Goal: Information Seeking & Learning: Find specific fact

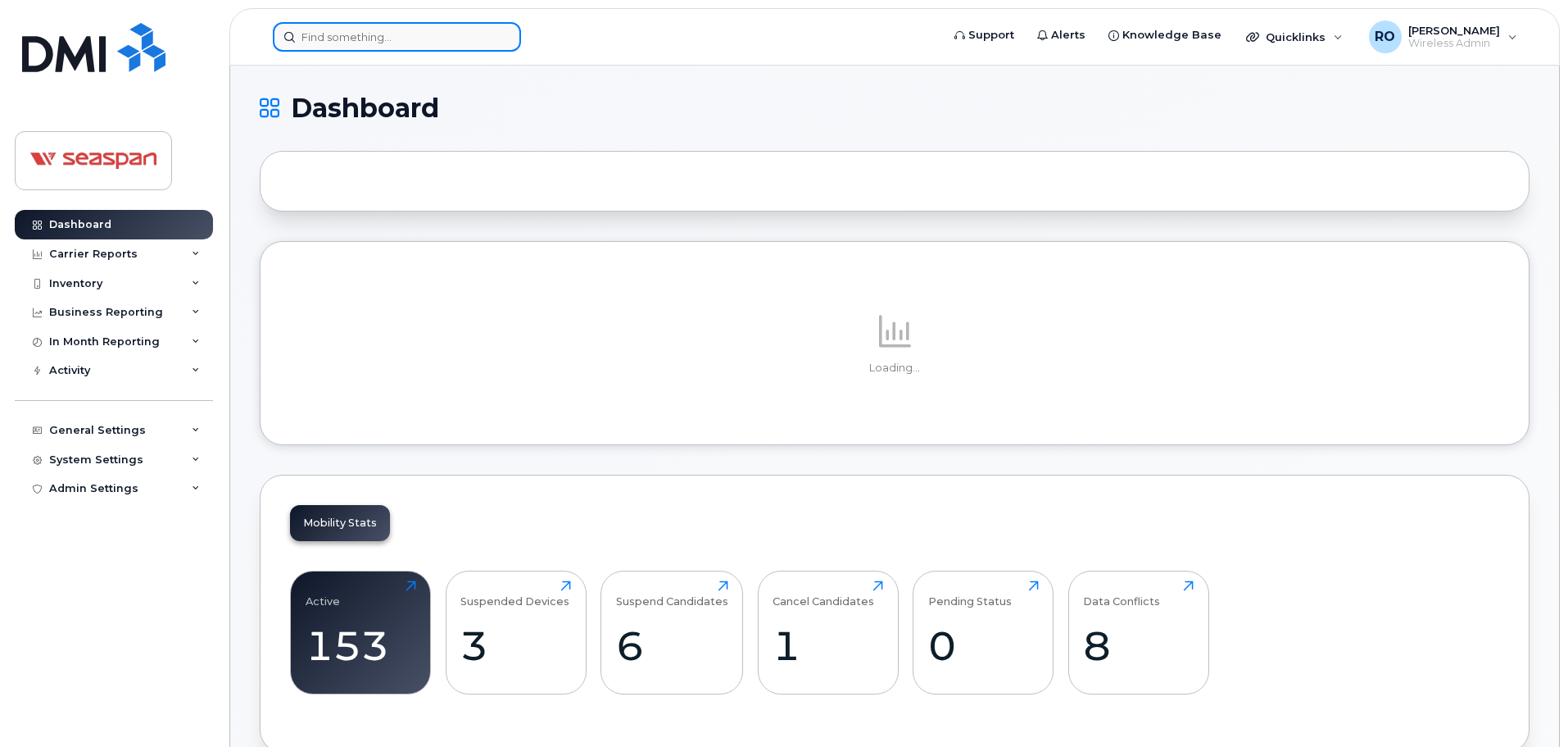
click at [328, 41] on input at bounding box center [397, 37] width 248 height 29
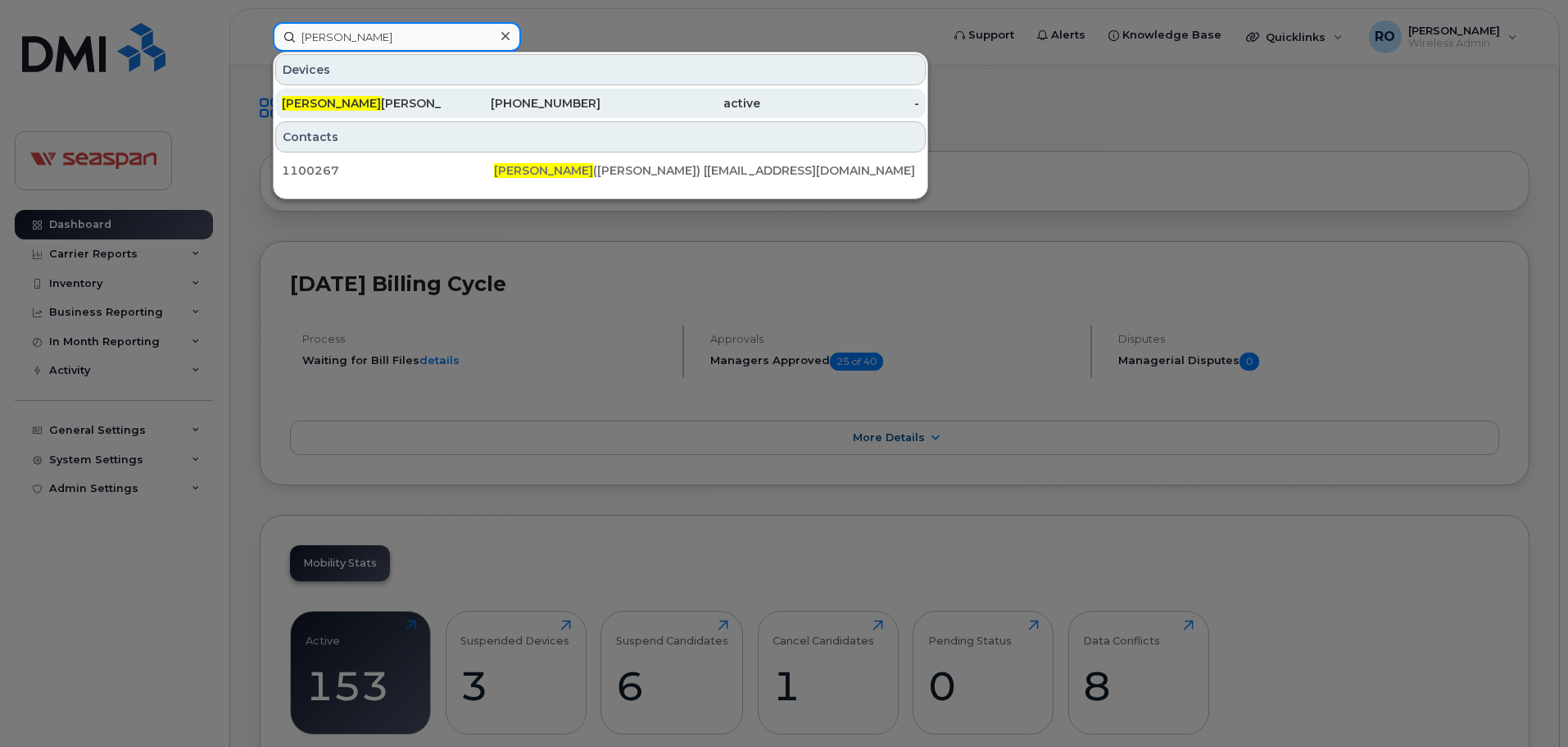
type input "[PERSON_NAME]"
click at [507, 98] on div "[PHONE_NUMBER]" at bounding box center [521, 103] width 160 height 17
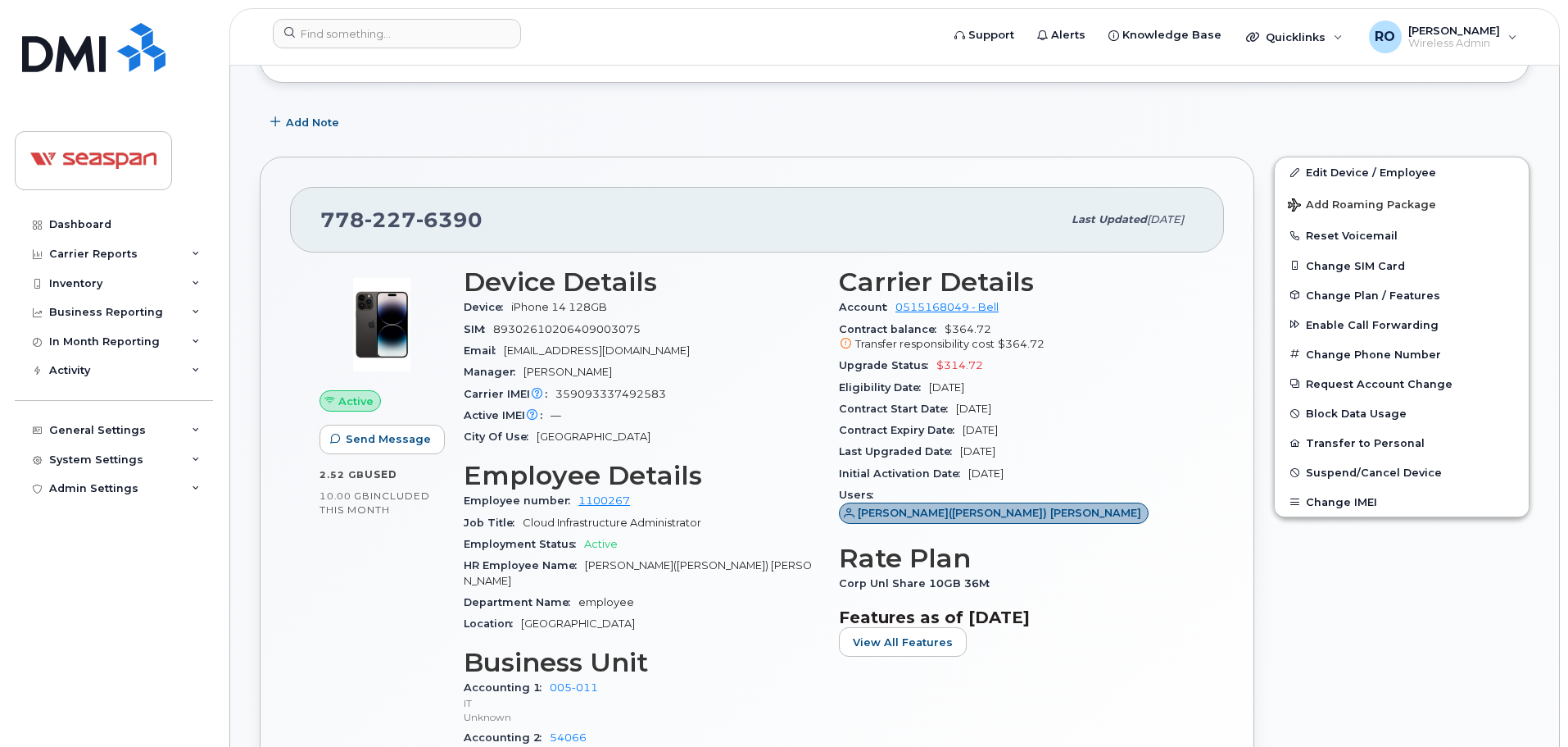
drag, startPoint x: 1238, startPoint y: 466, endPoint x: 1244, endPoint y: 497, distance: 31.6
drag, startPoint x: 467, startPoint y: 283, endPoint x: 1171, endPoint y: 430, distance: 719.2
click at [1171, 430] on div "Device Details Device iPhone 14 128GB SIM 89302610206409003075 Email snahid@sea…" at bounding box center [829, 526] width 751 height 542
click at [1171, 430] on div "Contract Expiry Date Dec 04, 2026" at bounding box center [1016, 429] width 355 height 22
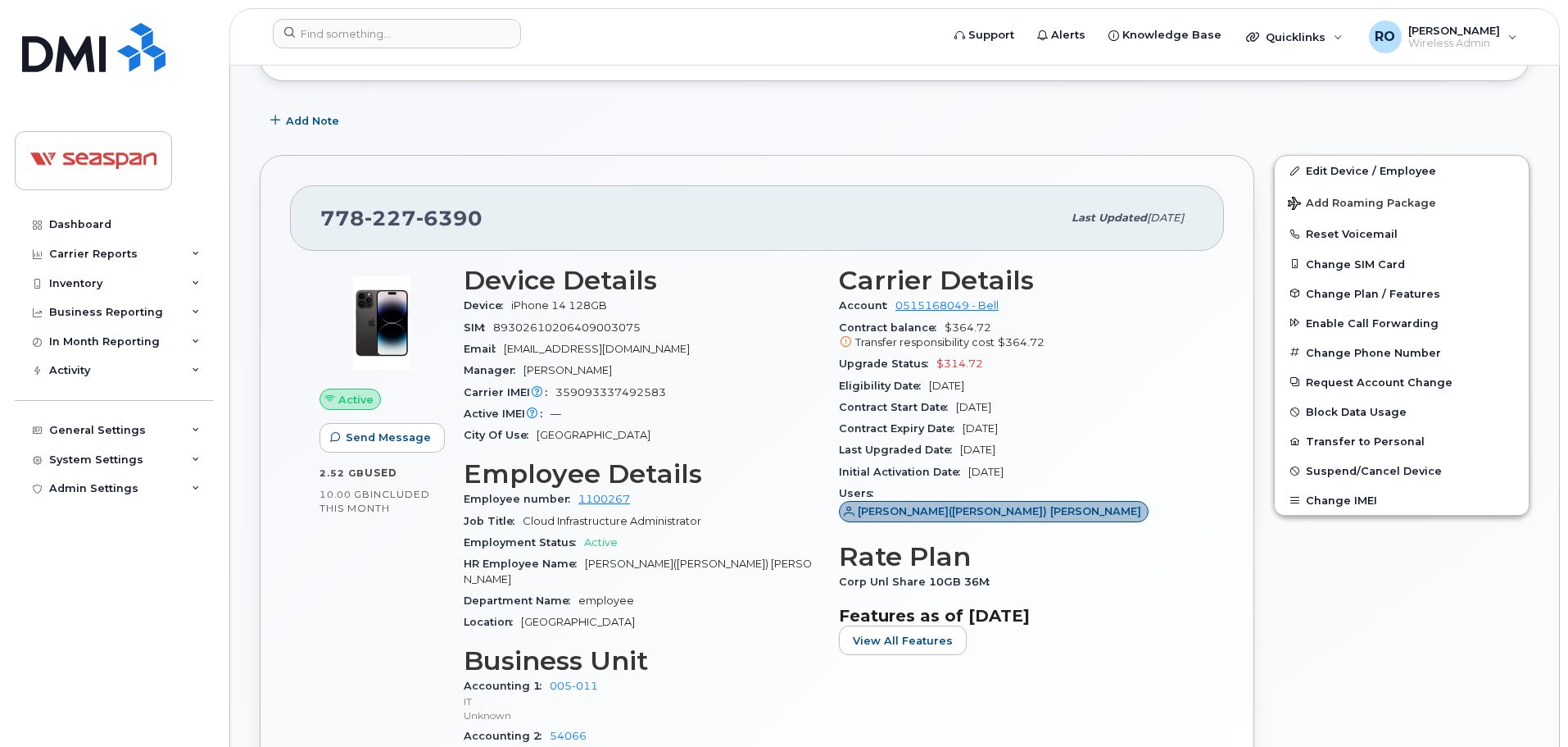
drag, startPoint x: 1030, startPoint y: 427, endPoint x: 875, endPoint y: 422, distance: 155.1
click at [875, 422] on div "Contract Expiry Date Dec 04, 2026" at bounding box center [1016, 429] width 355 height 22
click at [875, 422] on span "Contract Expiry Date" at bounding box center [901, 428] width 124 height 12
drag, startPoint x: 855, startPoint y: 422, endPoint x: 1057, endPoint y: 433, distance: 202.3
click at [1057, 433] on div "Contract Expiry Date Dec 04, 2026" at bounding box center [1016, 429] width 355 height 22
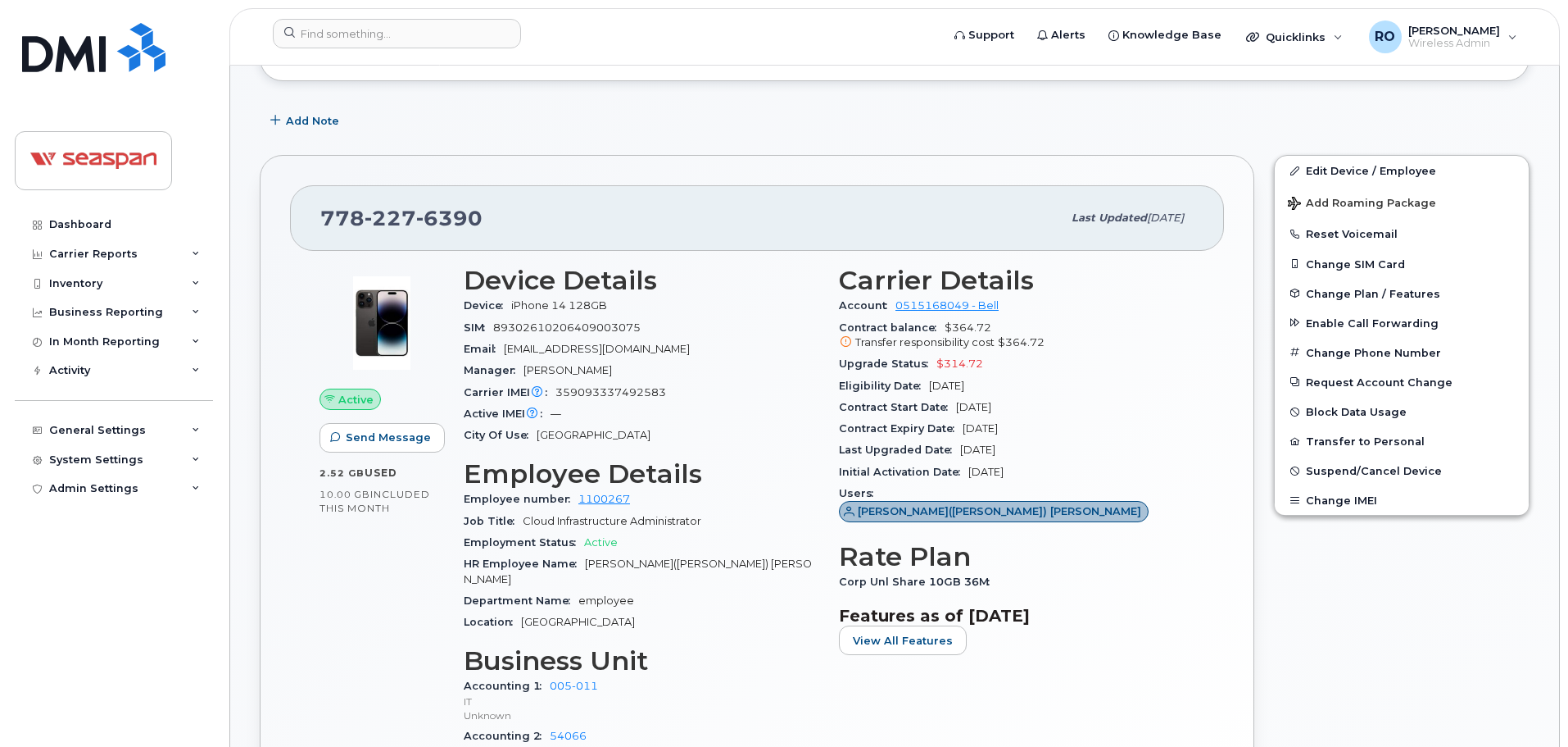
click at [1057, 433] on div "Contract Expiry Date Dec 04, 2026" at bounding box center [1016, 429] width 355 height 22
drag, startPoint x: 109, startPoint y: 60, endPoint x: 103, endPoint y: 12, distance: 48.4
click at [109, 60] on img at bounding box center [94, 47] width 143 height 49
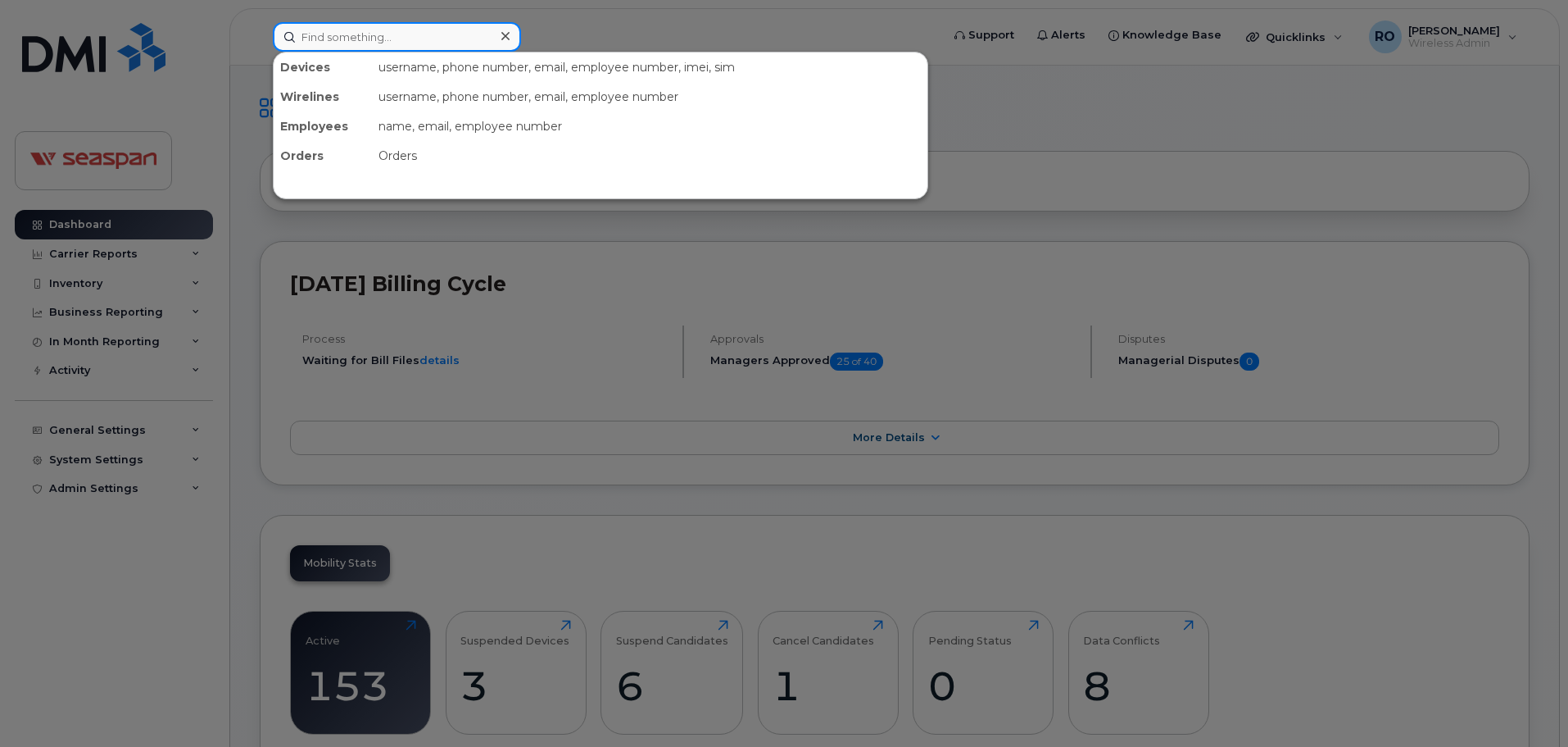
click at [434, 28] on input at bounding box center [397, 37] width 248 height 29
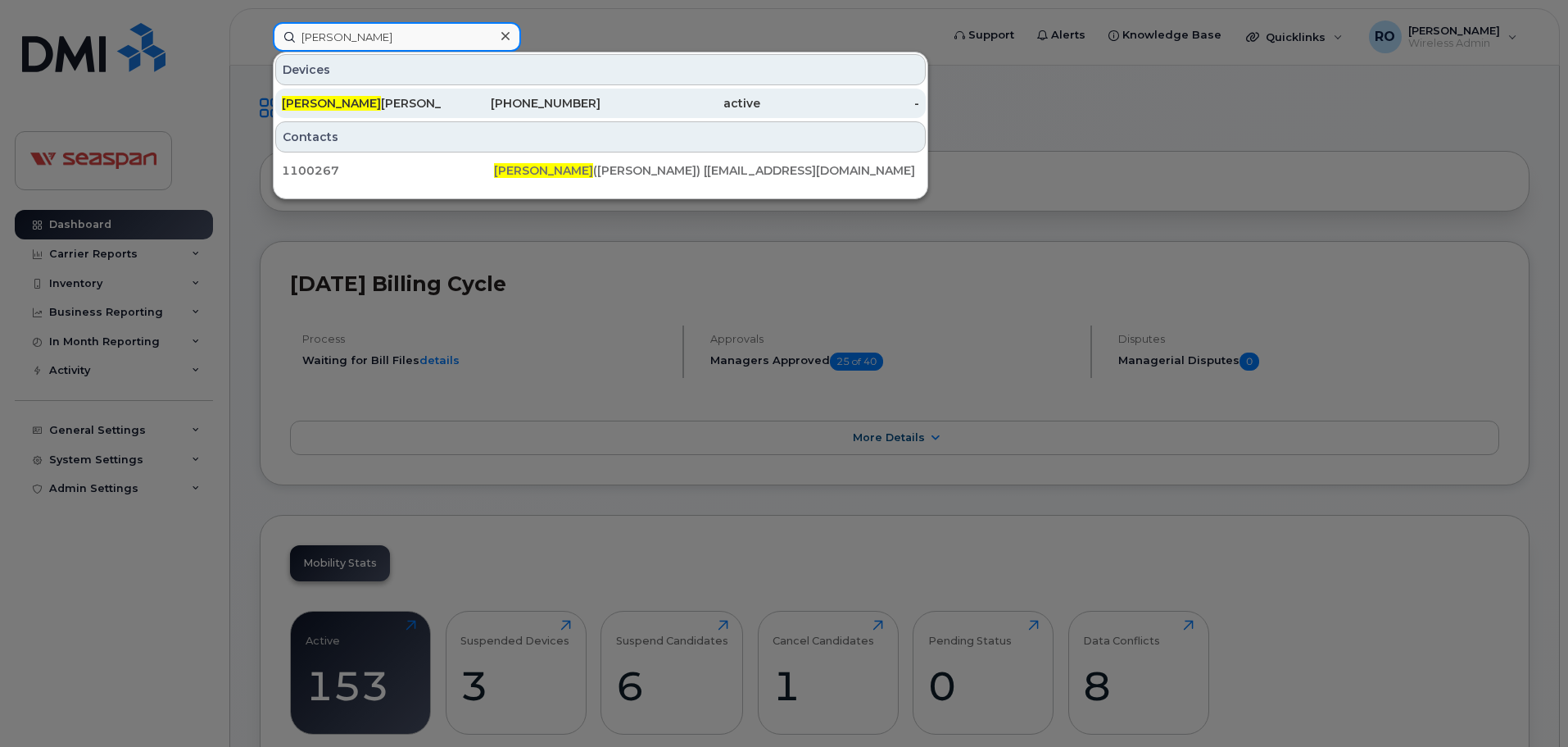
type input "[PERSON_NAME]"
click at [458, 99] on div "[PHONE_NUMBER]" at bounding box center [521, 103] width 160 height 17
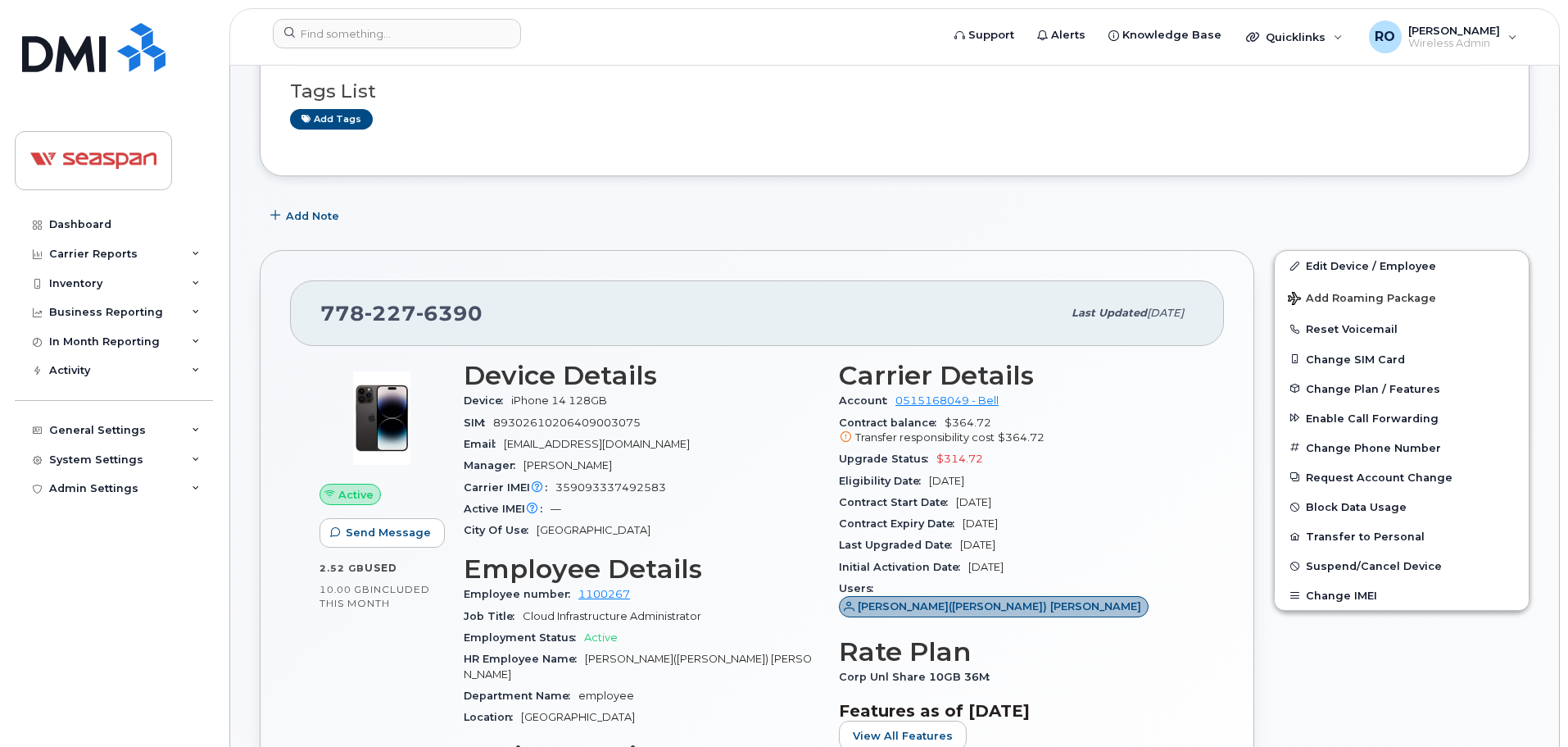
scroll to position [244, 0]
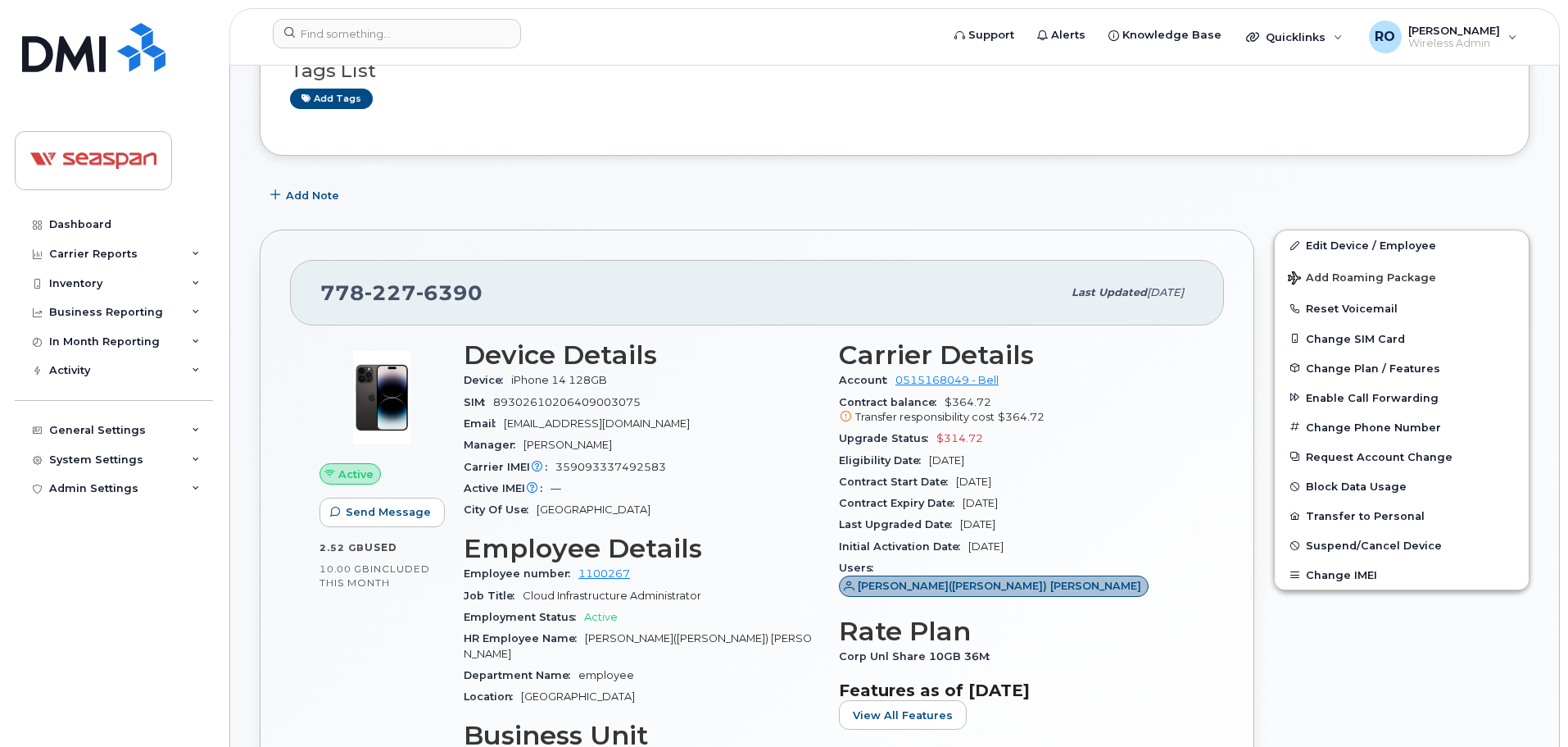
drag, startPoint x: 1134, startPoint y: 405, endPoint x: 1139, endPoint y: 445, distance: 40.3
drag, startPoint x: 990, startPoint y: 402, endPoint x: 943, endPoint y: 402, distance: 47.0
click at [943, 402] on div "Contract balance $364.72 Transfer responsibility cost $364.72" at bounding box center [1016, 410] width 355 height 37
